Goal: Transaction & Acquisition: Purchase product/service

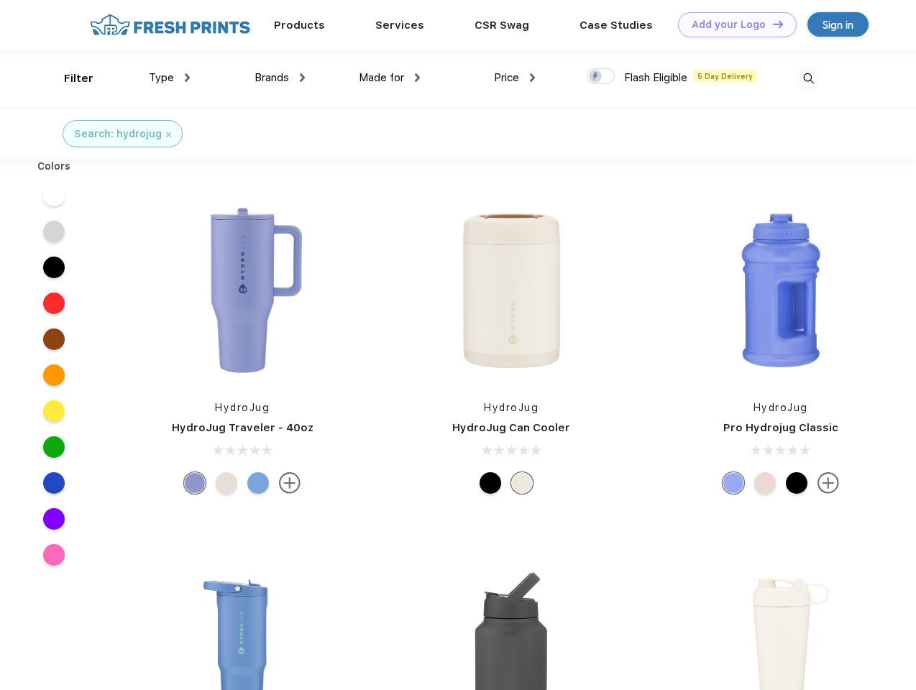
scroll to position [1, 0]
click at [732, 24] on link "Add your Logo Design Tool" at bounding box center [737, 24] width 119 height 25
click at [0, 0] on div "Design Tool" at bounding box center [0, 0] width 0 height 0
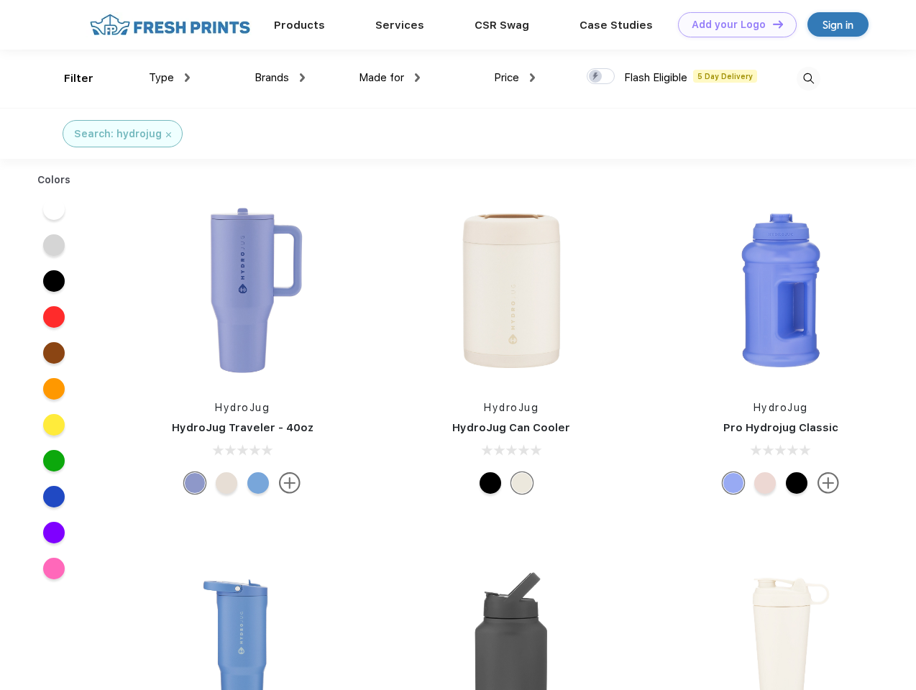
click at [771, 24] on link "Add your Logo Design Tool" at bounding box center [737, 24] width 119 height 25
click at [69, 78] on div "Filter" at bounding box center [78, 78] width 29 height 17
click at [170, 78] on span "Type" at bounding box center [161, 77] width 25 height 13
click at [280, 78] on span "Brands" at bounding box center [271, 77] width 35 height 13
click at [390, 78] on span "Made for" at bounding box center [381, 77] width 45 height 13
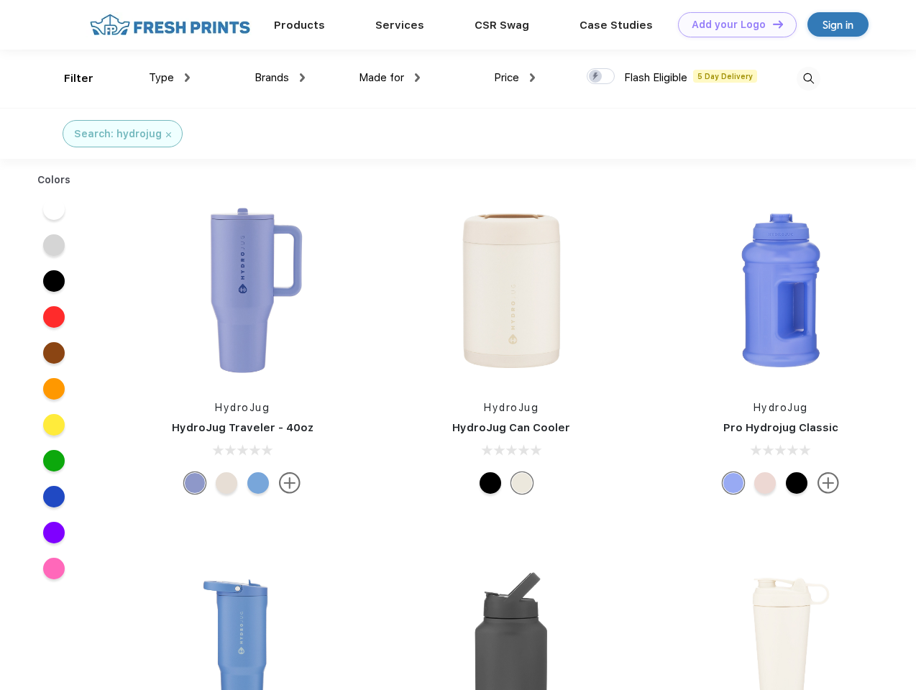
click at [515, 78] on span "Price" at bounding box center [506, 77] width 25 height 13
click at [601, 77] on div at bounding box center [601, 76] width 28 height 16
click at [596, 77] on input "checkbox" at bounding box center [591, 72] width 9 height 9
click at [808, 78] on img at bounding box center [808, 79] width 24 height 24
